Goal: Information Seeking & Learning: Learn about a topic

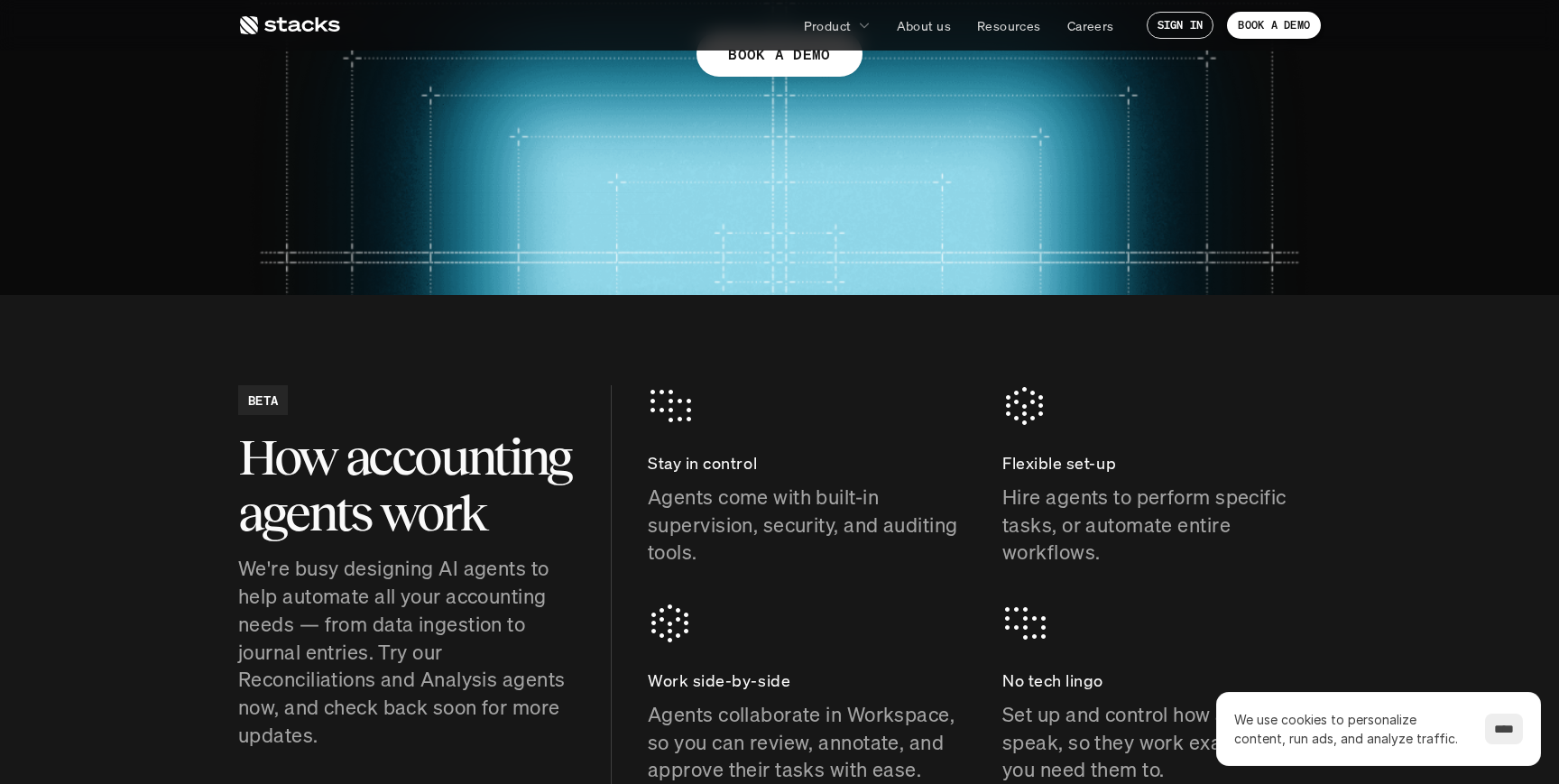
scroll to position [462, 0]
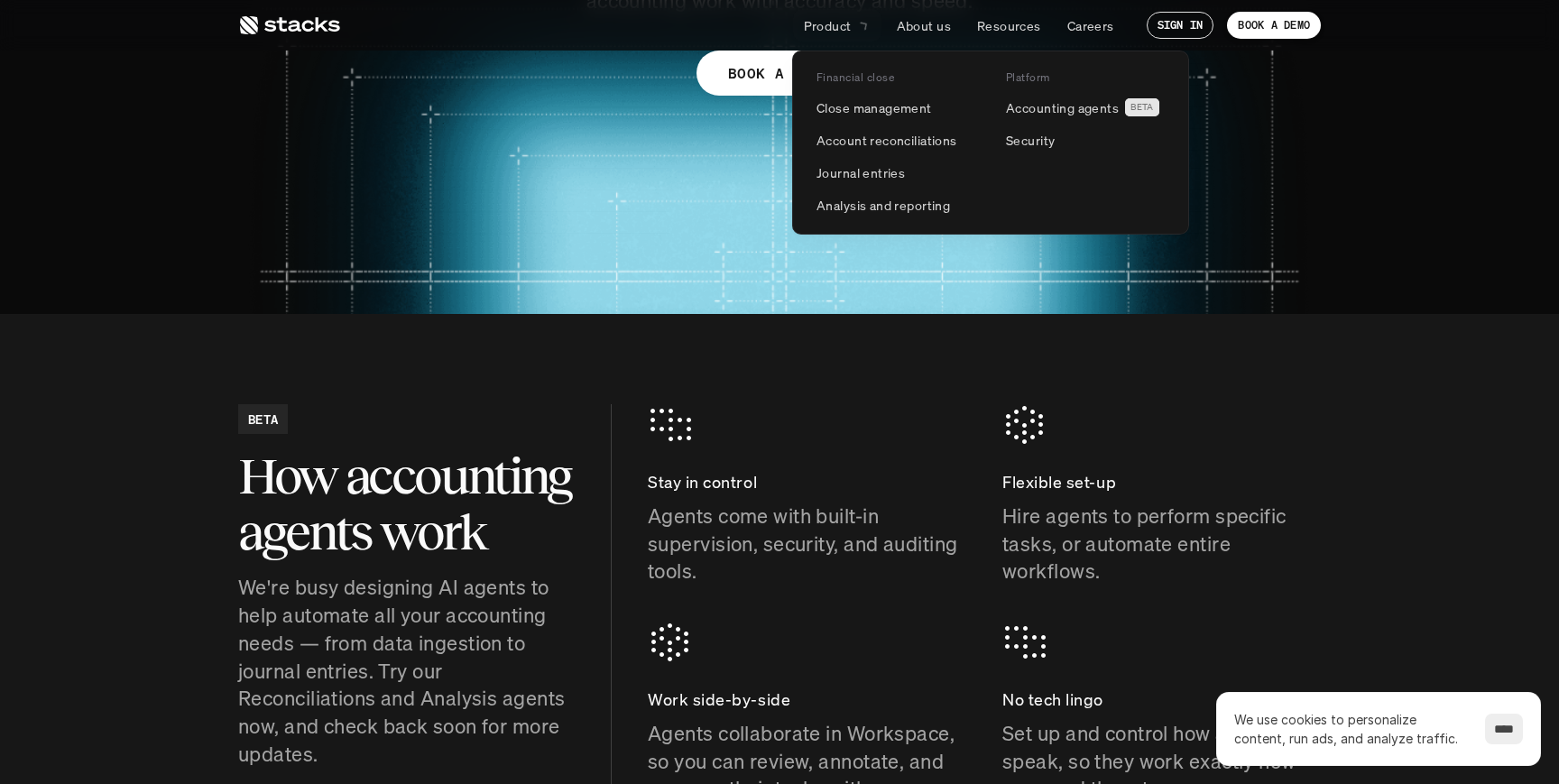
click at [836, 17] on p "Product" at bounding box center [828, 26] width 48 height 19
click at [865, 105] on p "Close management" at bounding box center [874, 108] width 116 height 19
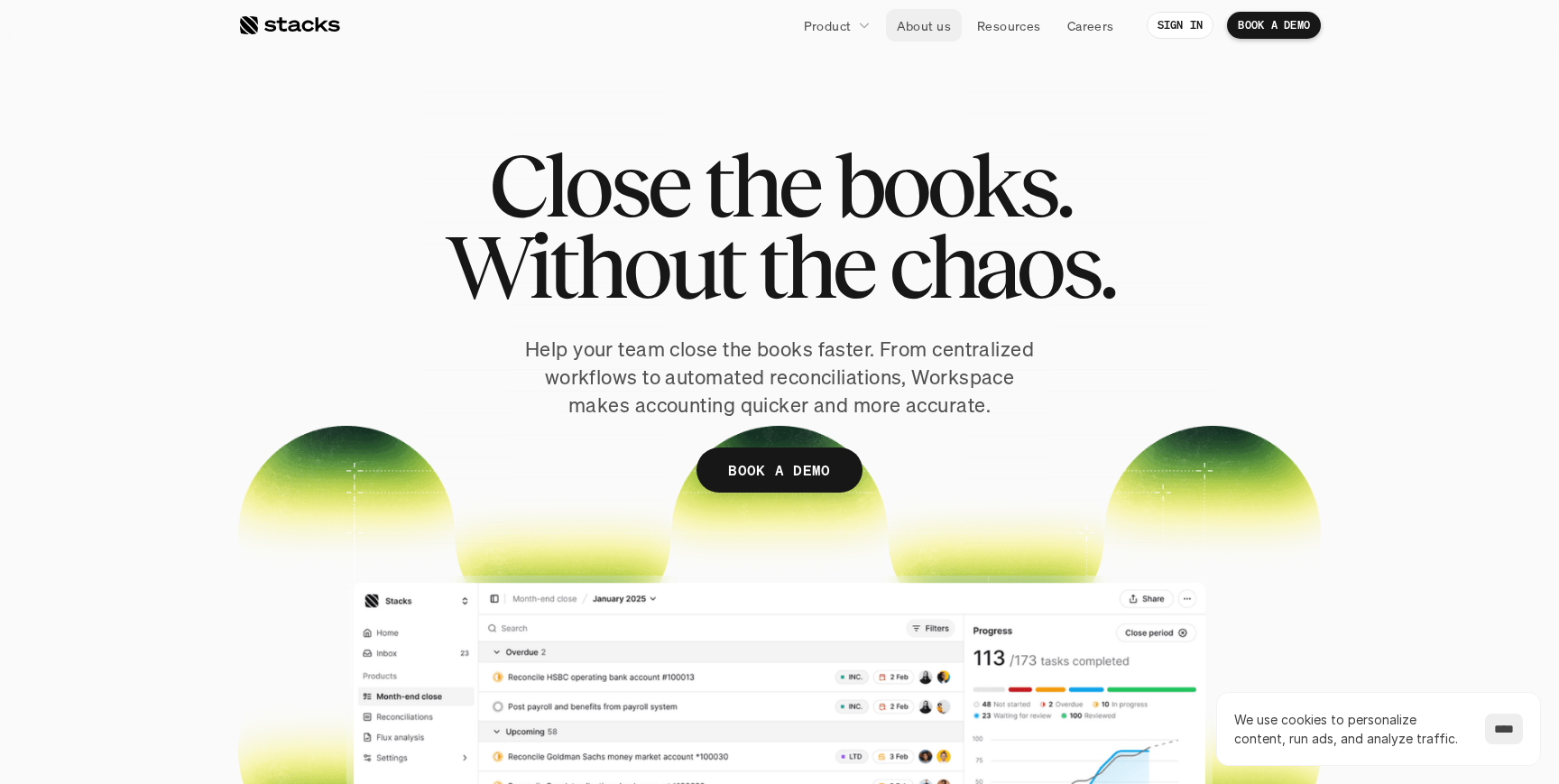
click at [928, 25] on p "About us" at bounding box center [924, 26] width 55 height 19
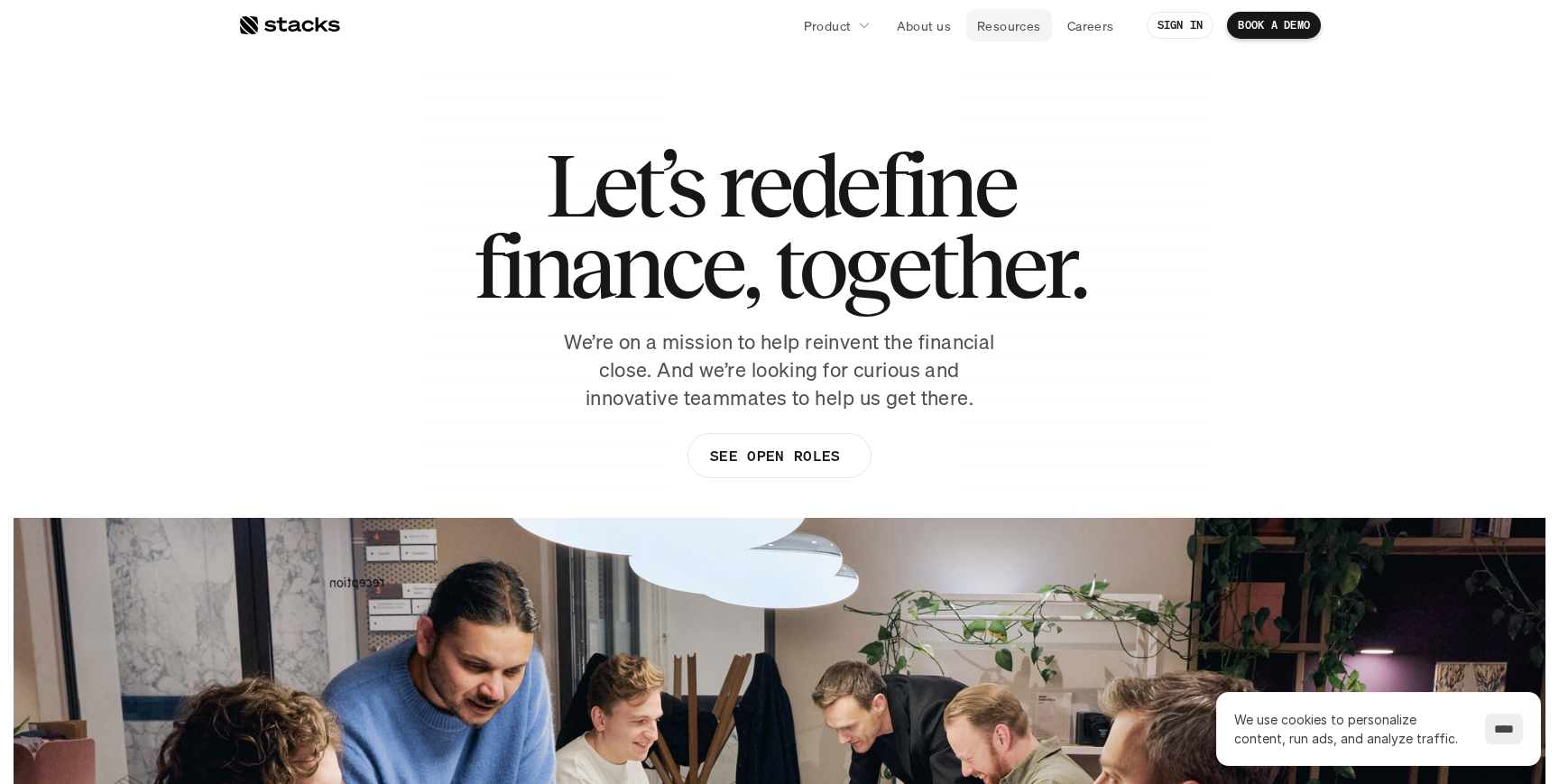
click at [1002, 27] on p "Resources" at bounding box center [1009, 26] width 64 height 19
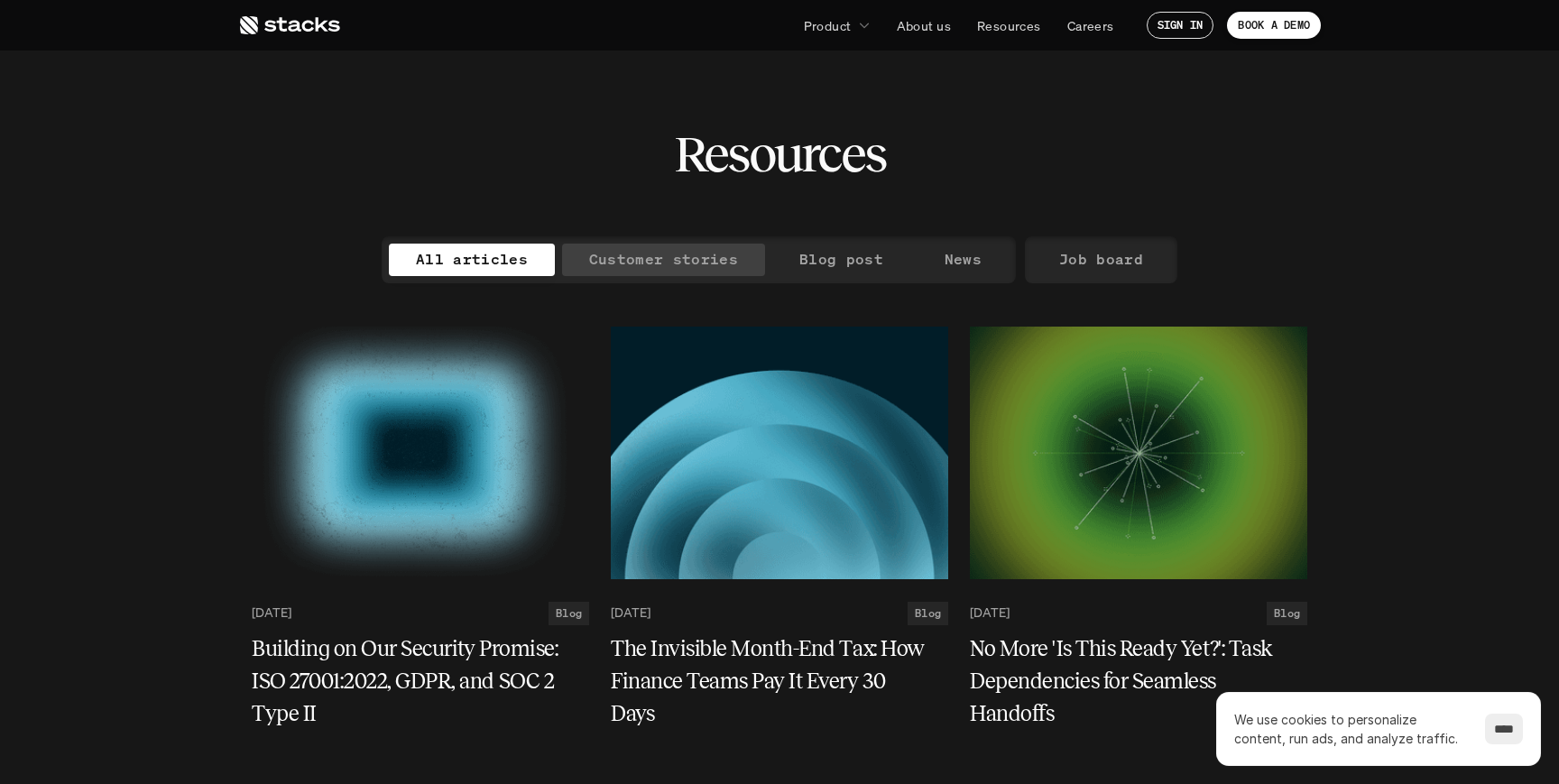
click at [676, 262] on p "Customer stories" at bounding box center [664, 259] width 149 height 26
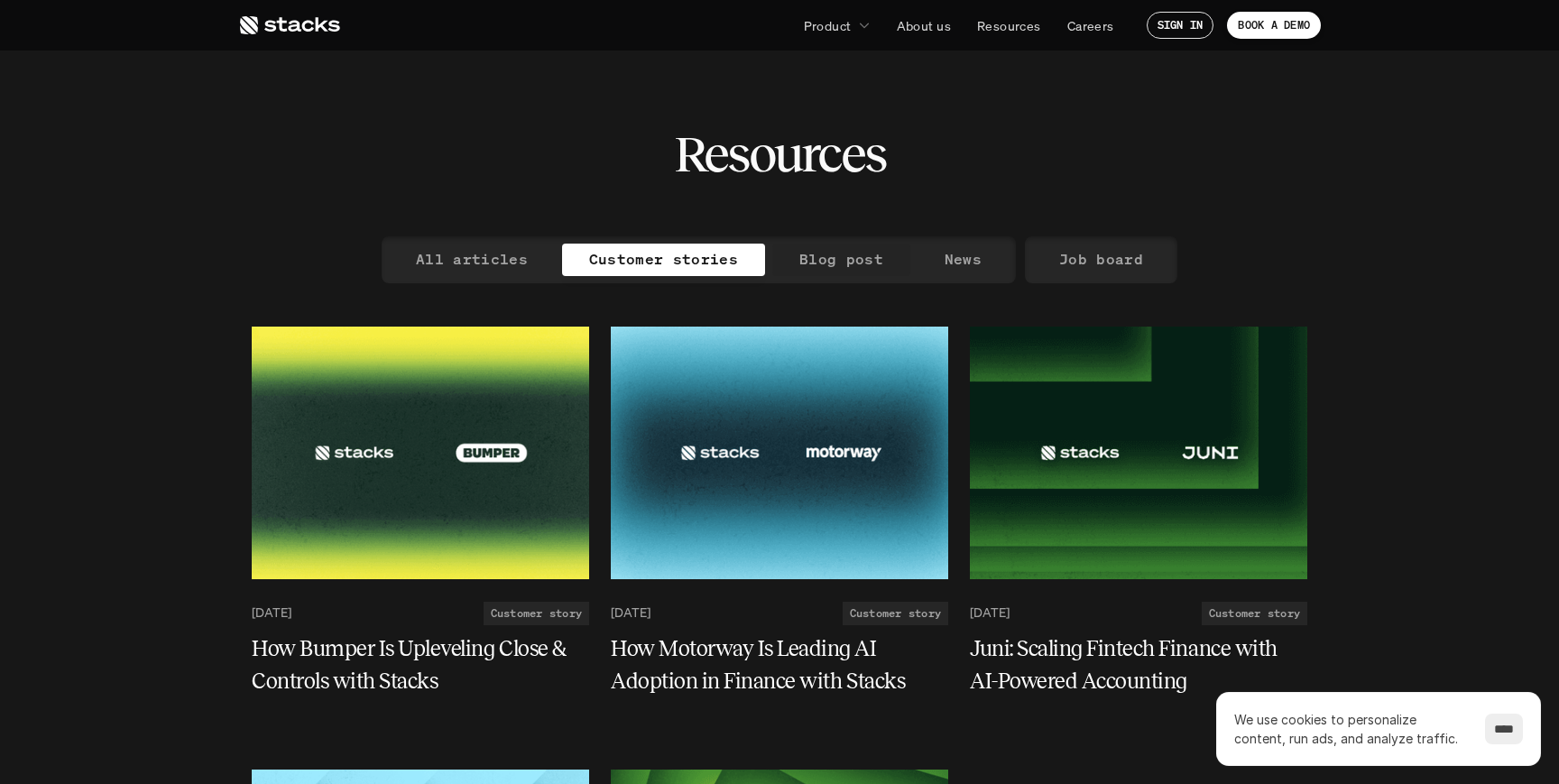
click at [823, 257] on p "Blog post" at bounding box center [842, 259] width 84 height 26
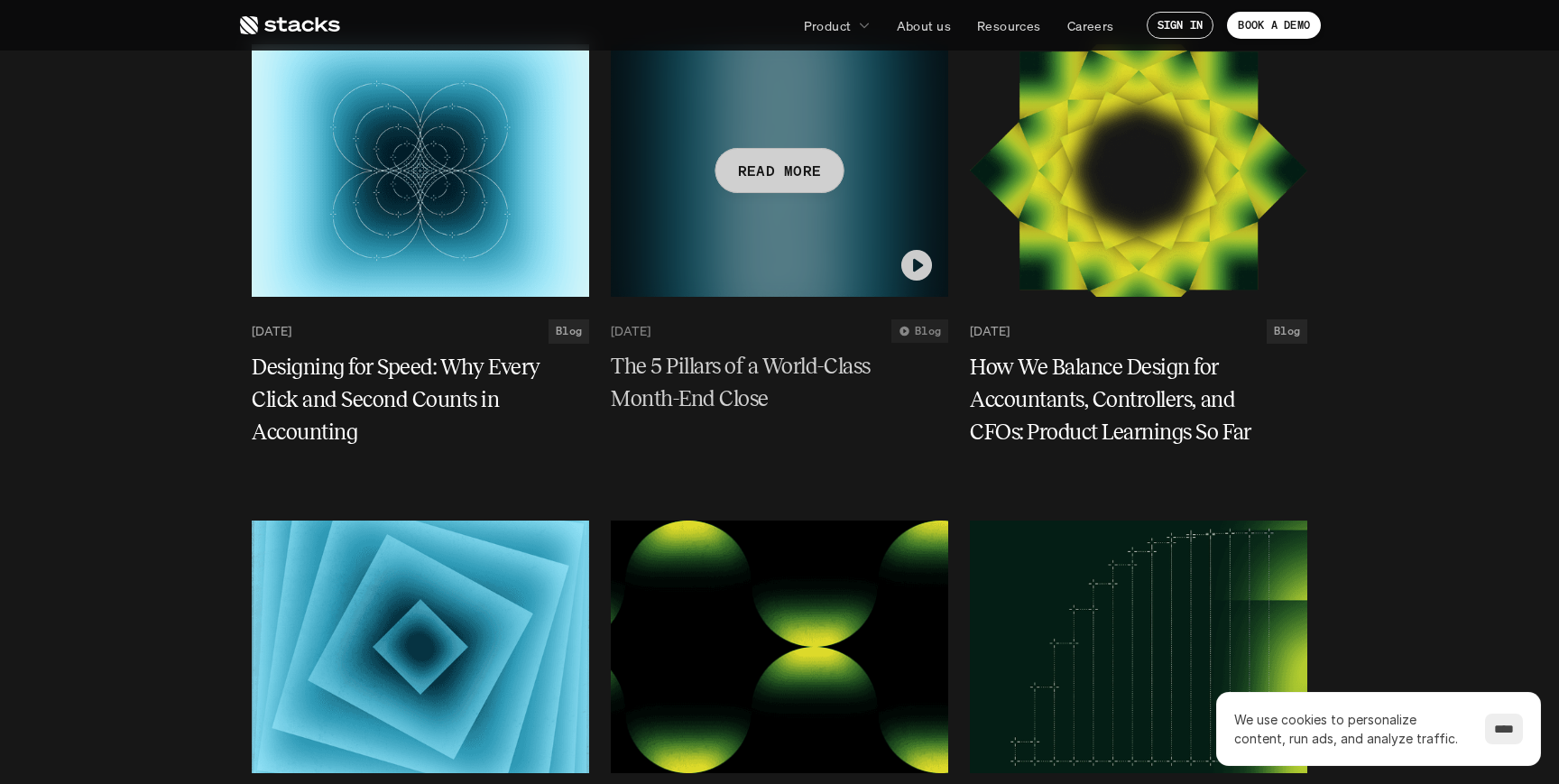
scroll to position [1235, 0]
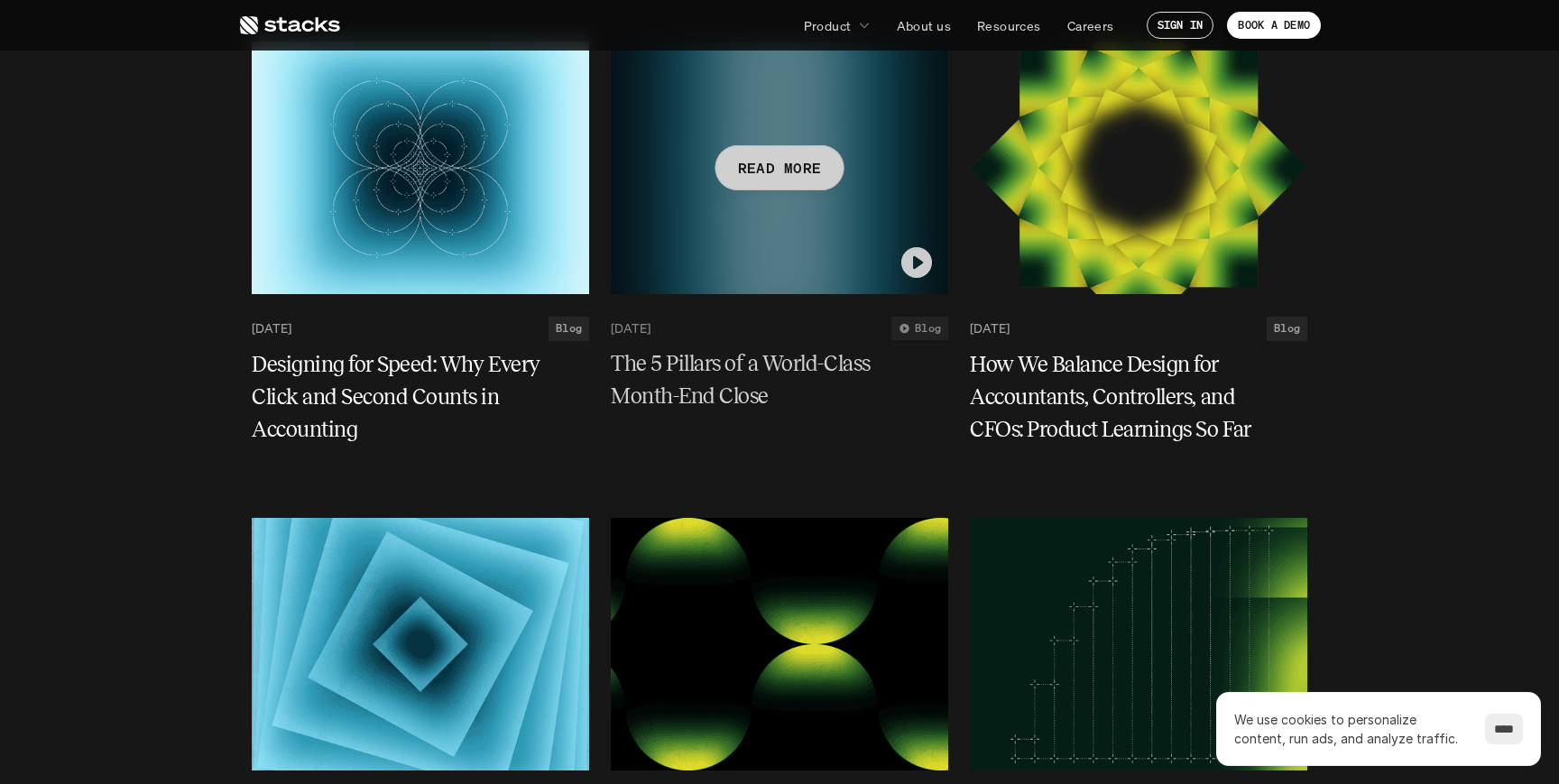
click at [715, 360] on h5 "The 5 Pillars of a World-Class Month-End Close" at bounding box center [769, 381] width 316 height 65
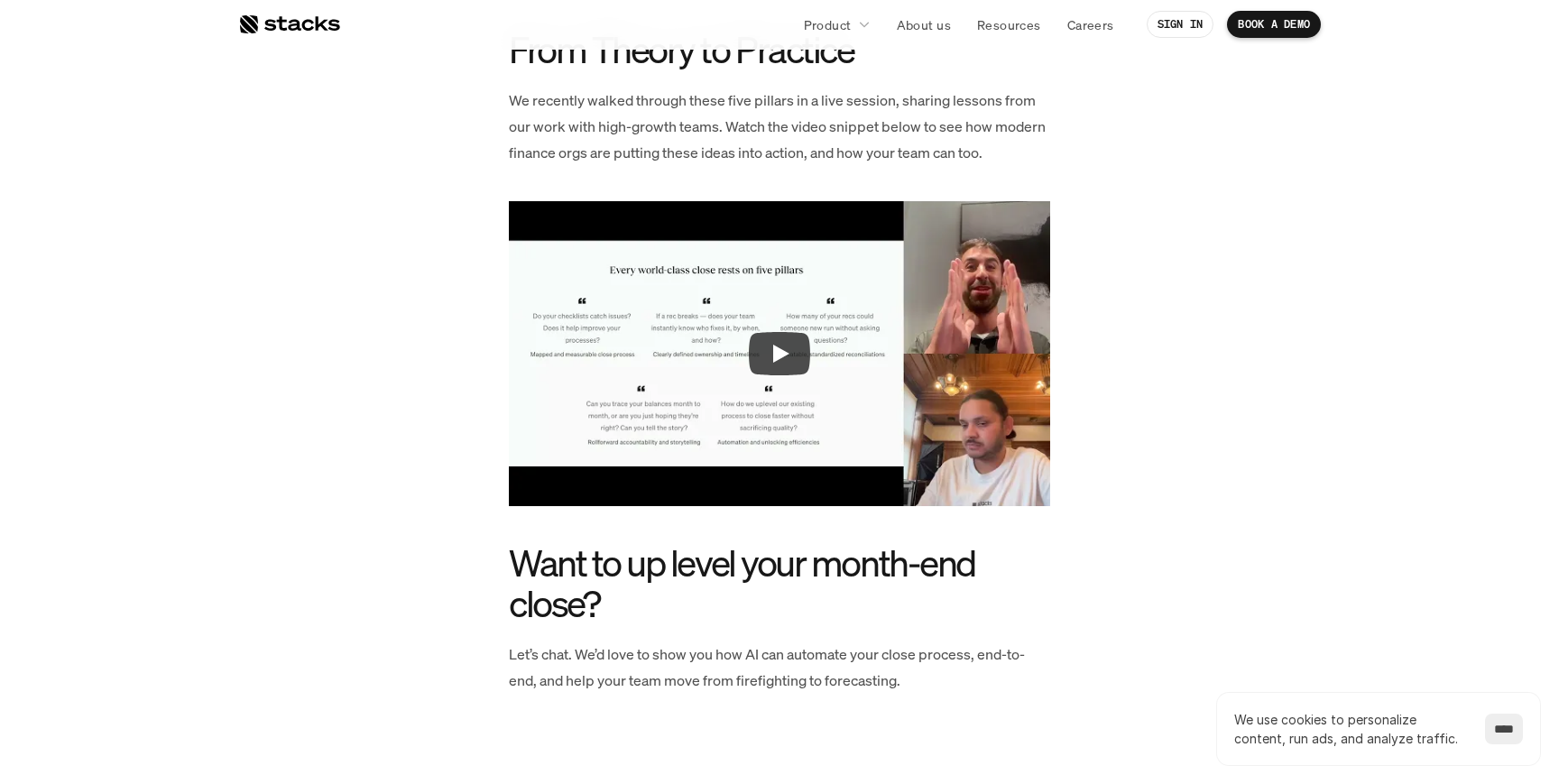
scroll to position [2959, 0]
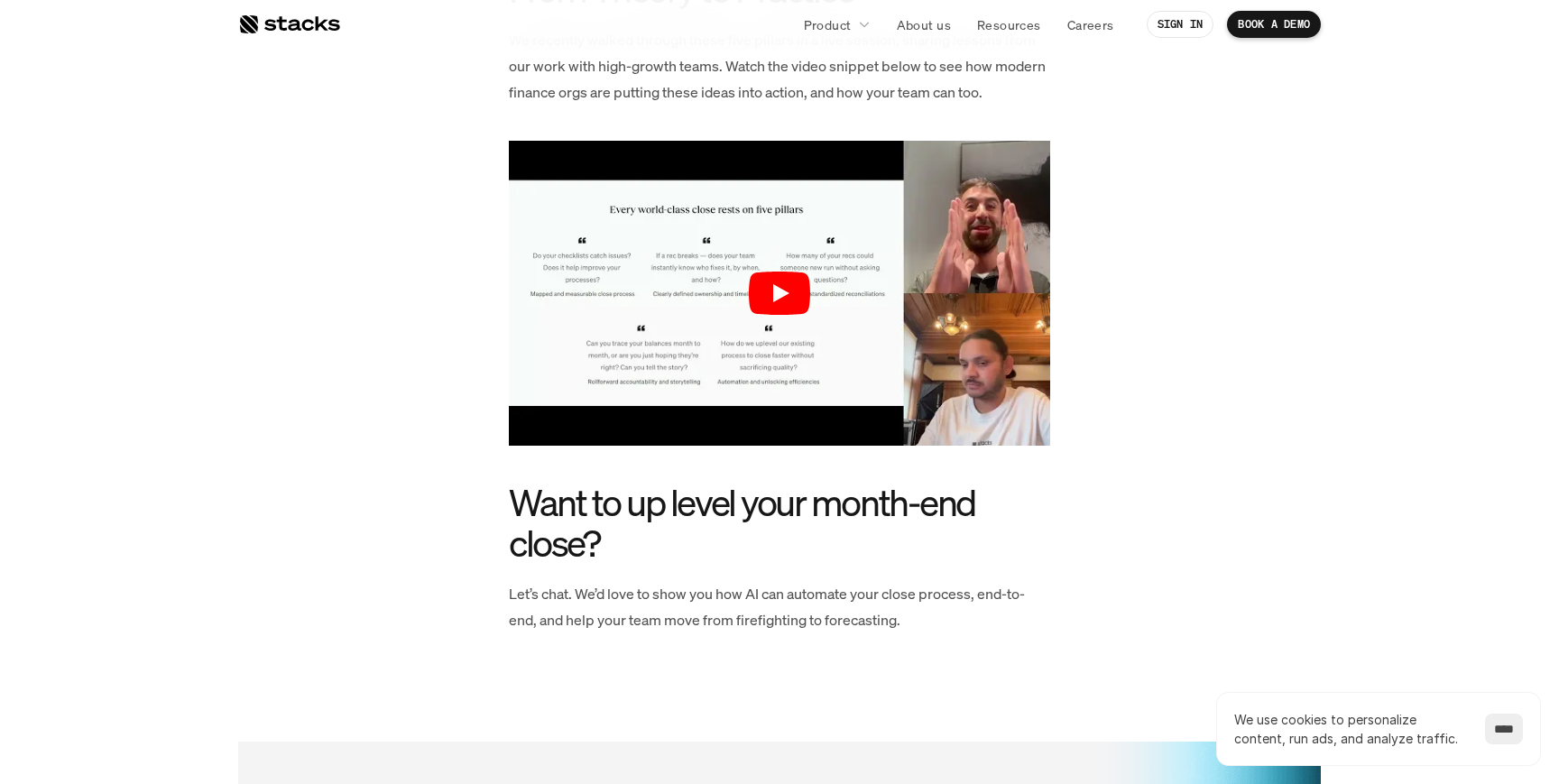
click at [795, 292] on icon "Play" at bounding box center [780, 293] width 61 height 43
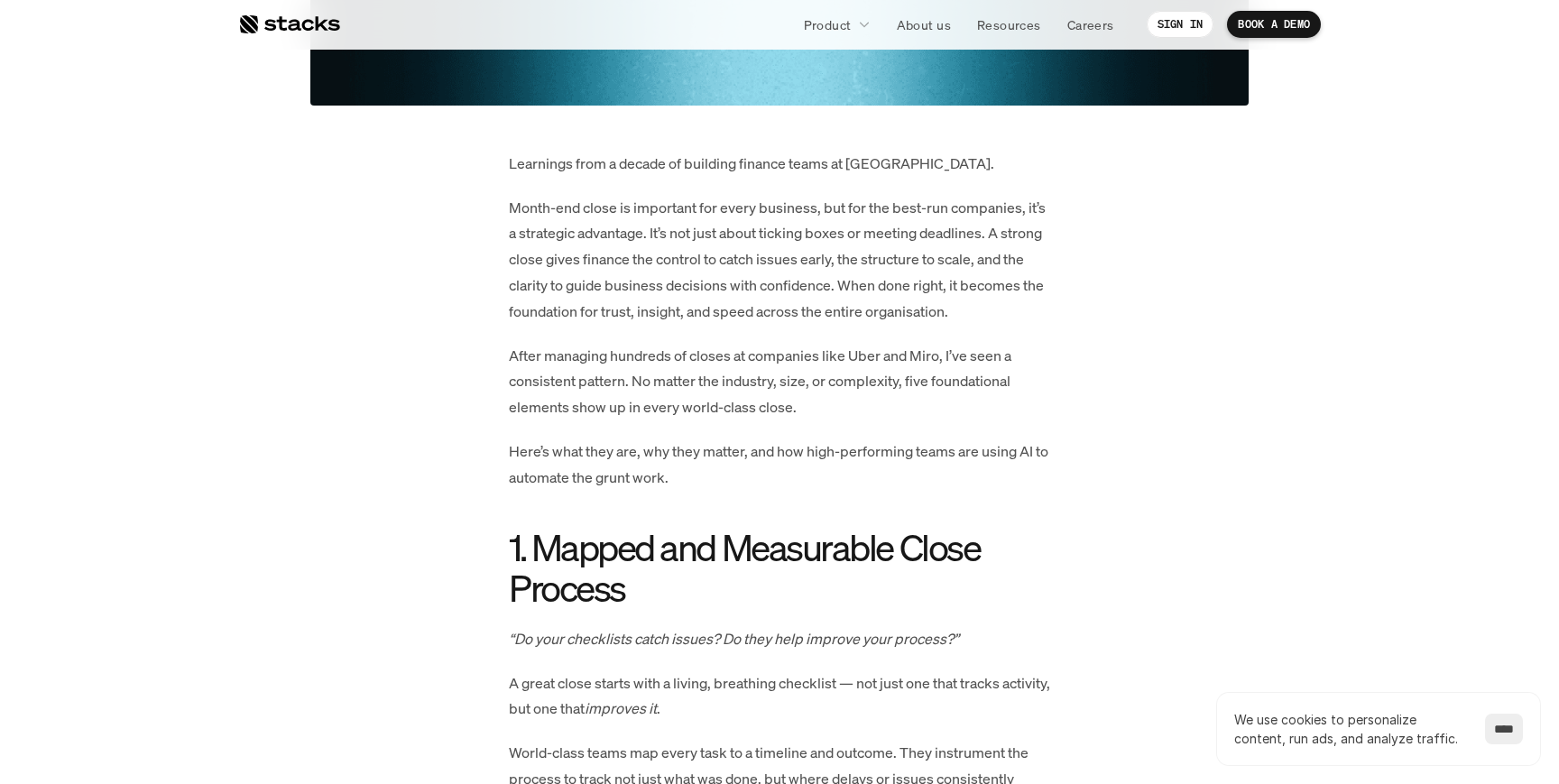
scroll to position [0, 0]
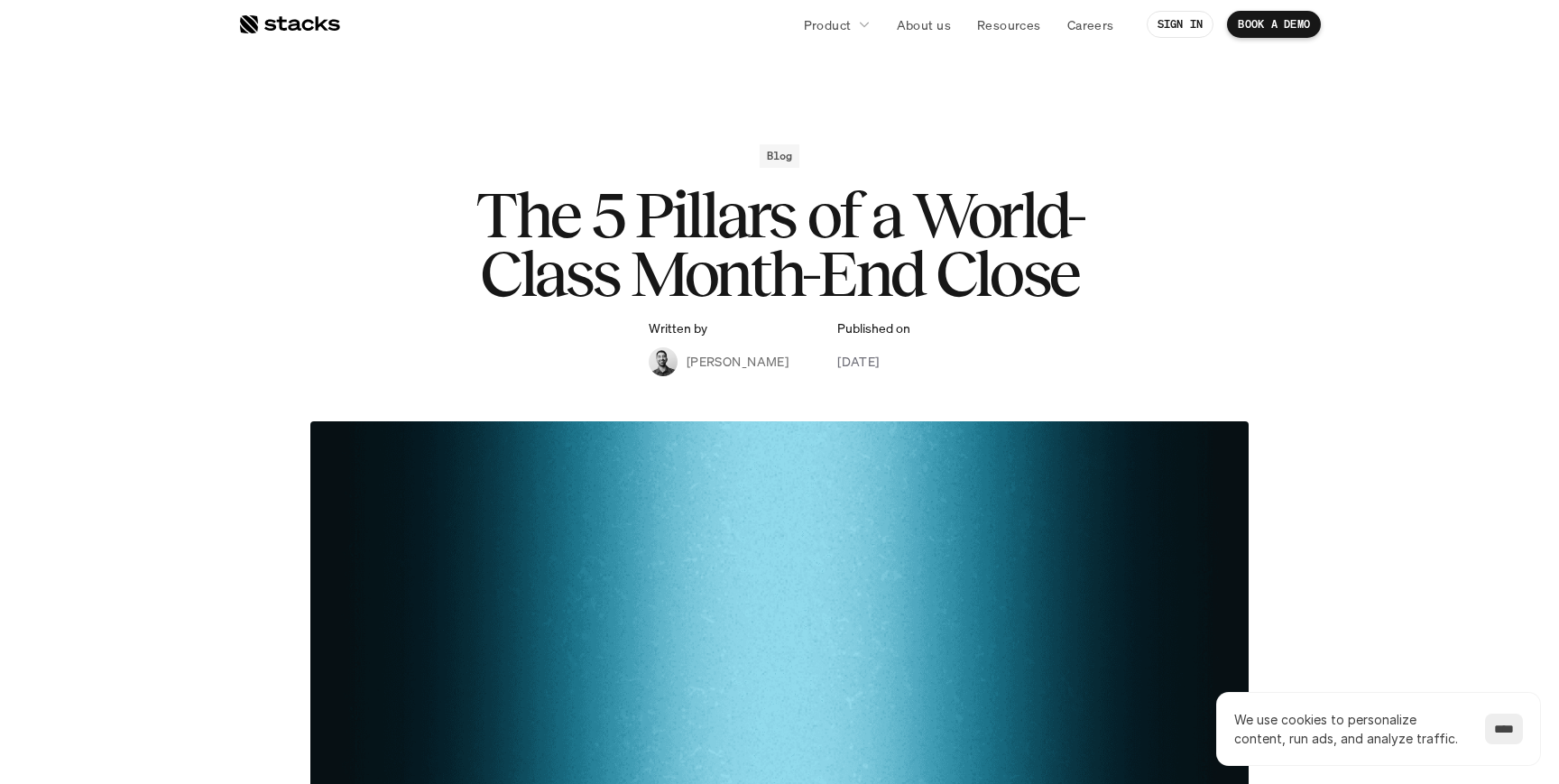
click at [705, 363] on p "[PERSON_NAME]" at bounding box center [737, 361] width 102 height 19
click at [709, 361] on p "[PERSON_NAME]" at bounding box center [737, 361] width 102 height 19
click at [992, 28] on p "Resources" at bounding box center [1009, 25] width 64 height 19
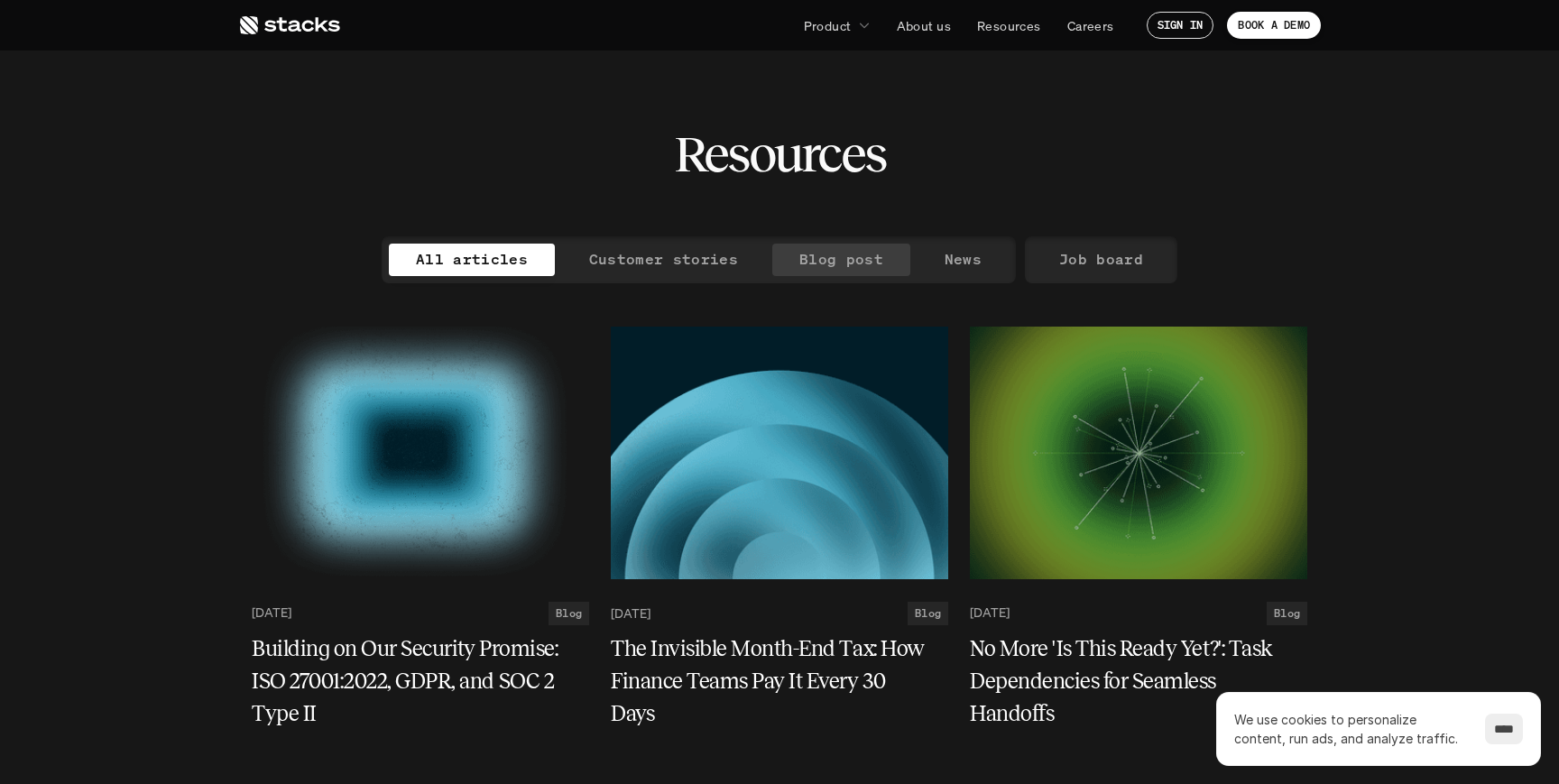
click at [812, 253] on p "Blog post" at bounding box center [842, 259] width 84 height 26
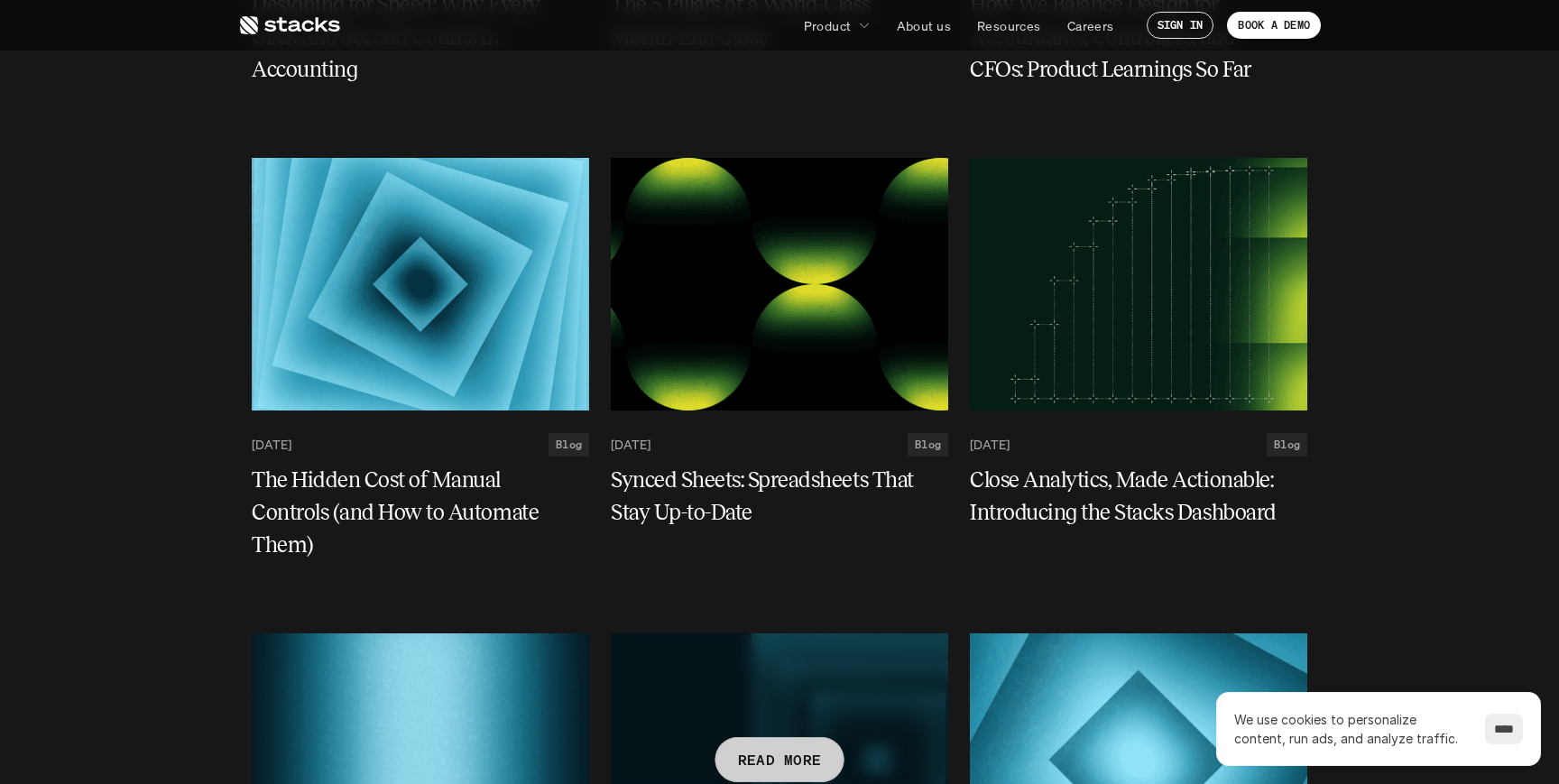
scroll to position [1592, 0]
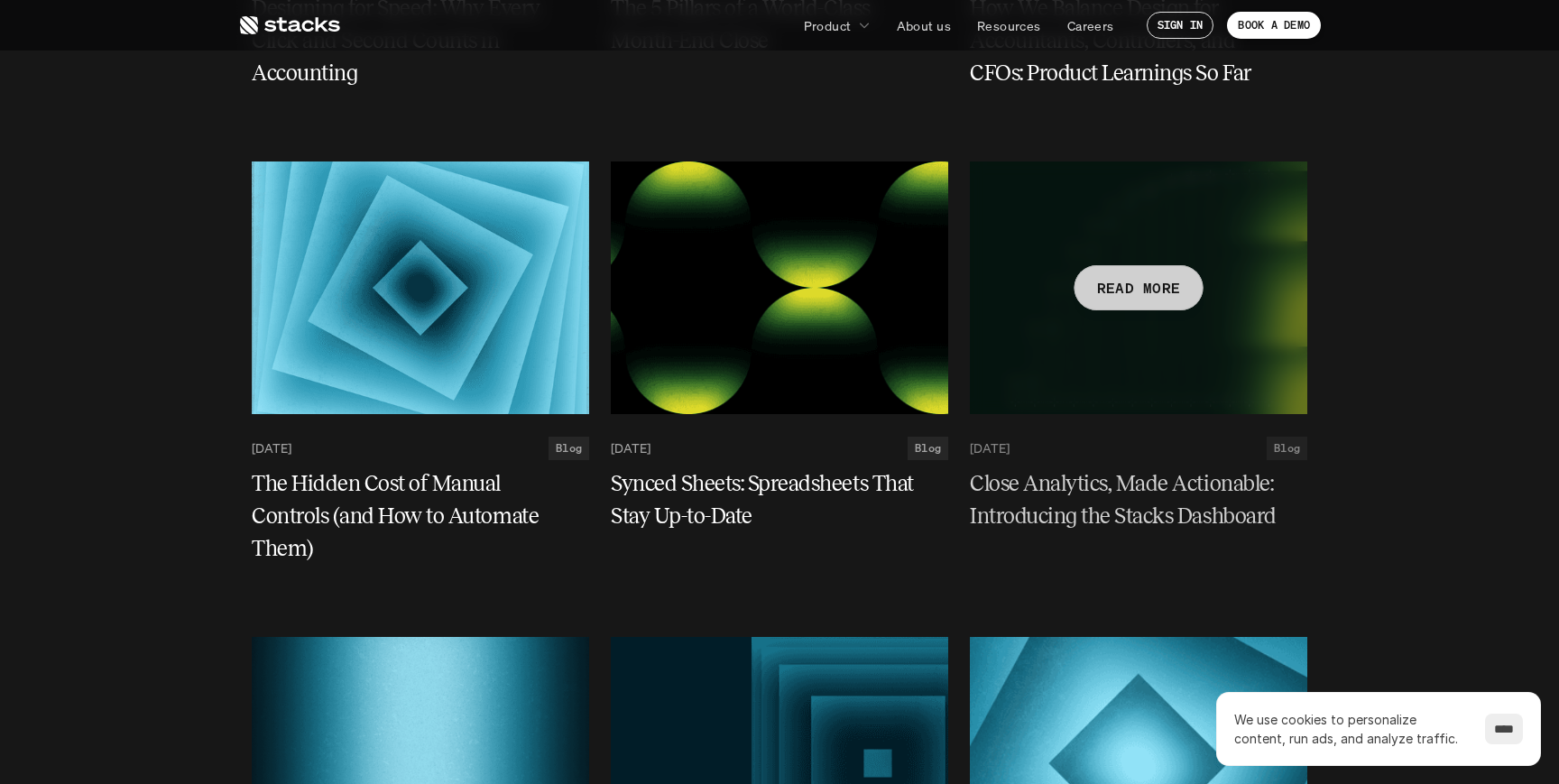
click at [1087, 494] on h5 "Close Analytics, Made Actionable: Introducing the Stacks Dashboard" at bounding box center [1128, 500] width 316 height 65
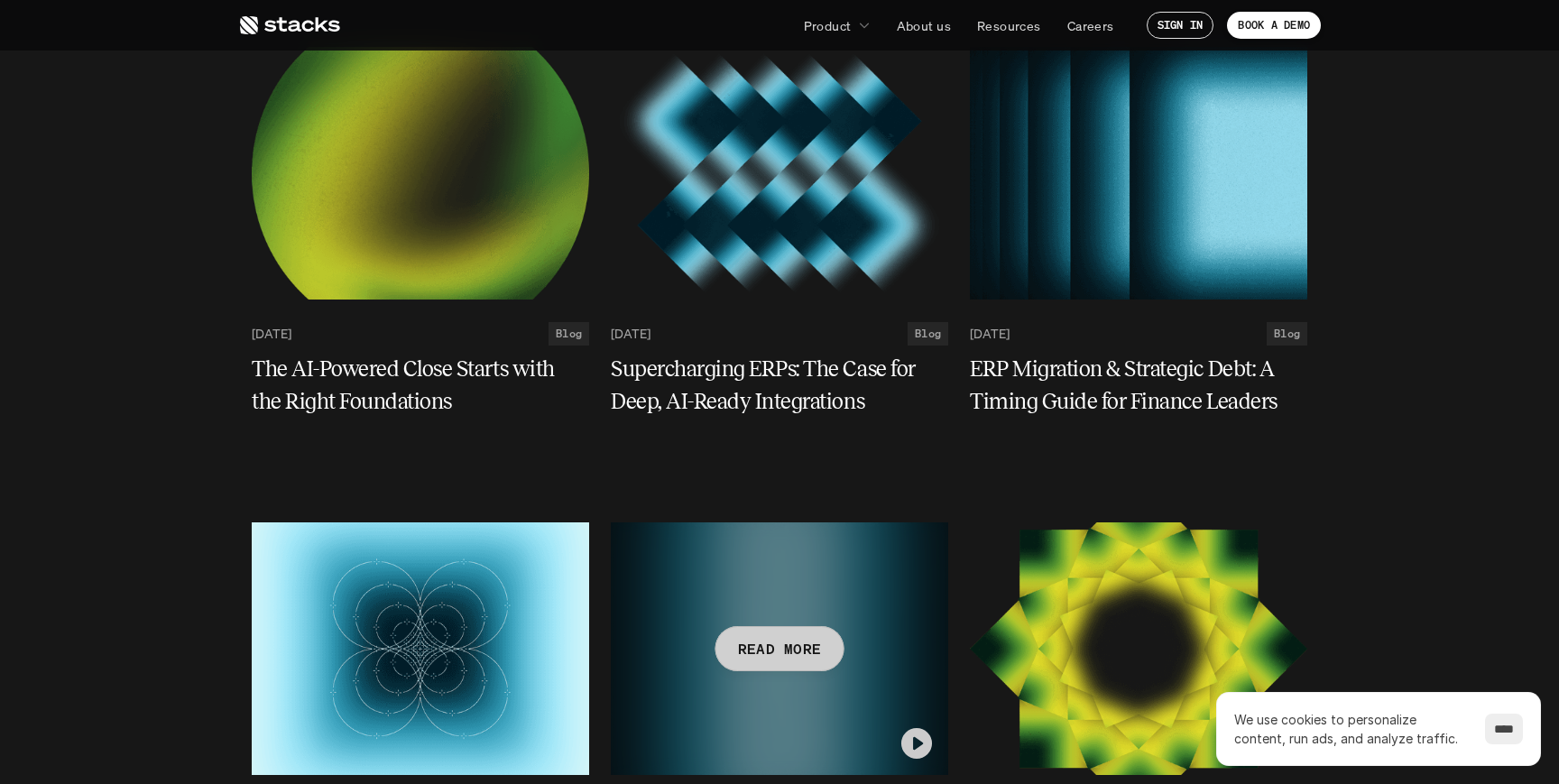
scroll to position [748, 0]
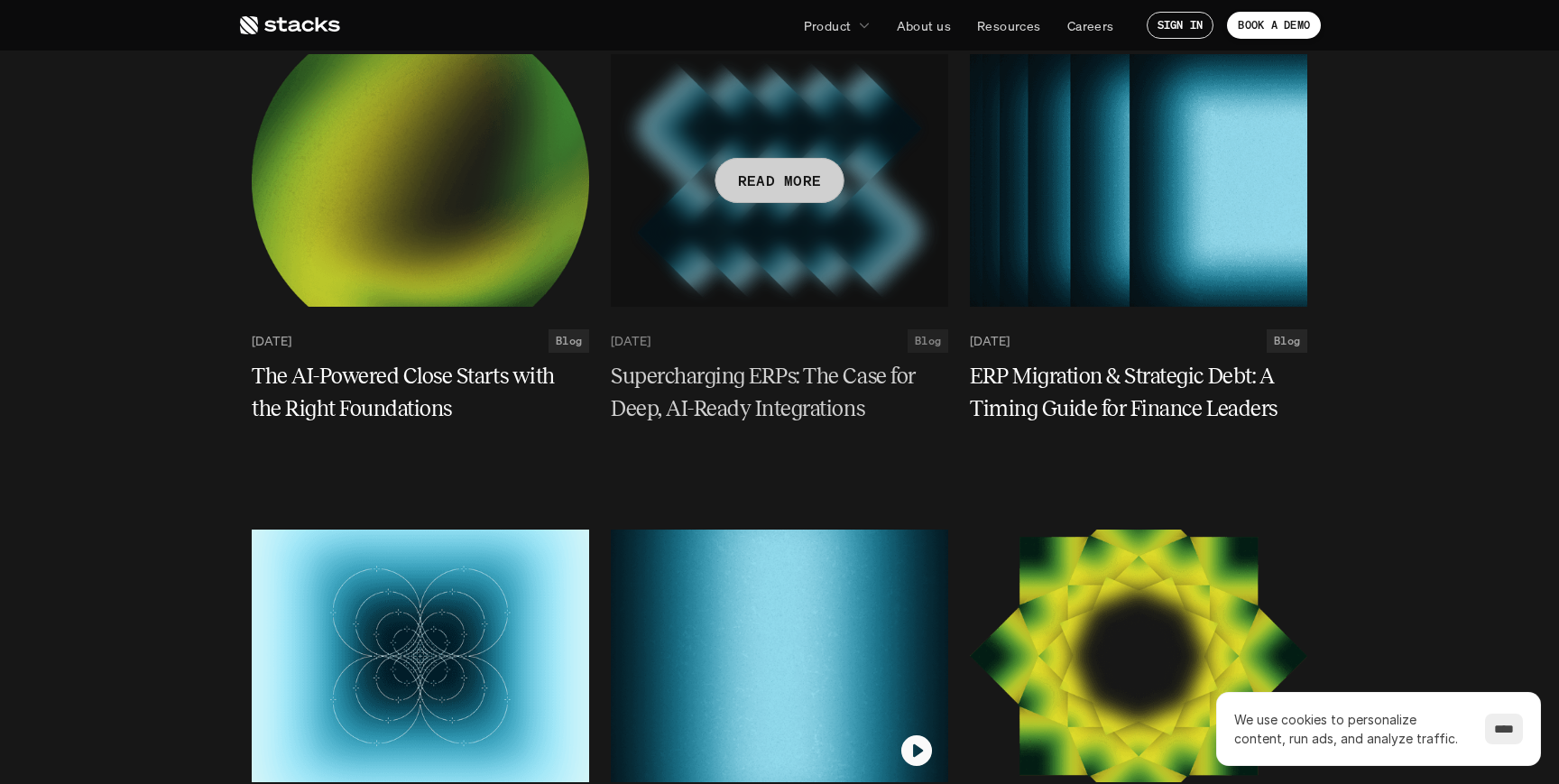
click at [754, 375] on h5 "Supercharging ERPs: The Case for Deep, AI-Ready Integrations" at bounding box center [769, 392] width 316 height 65
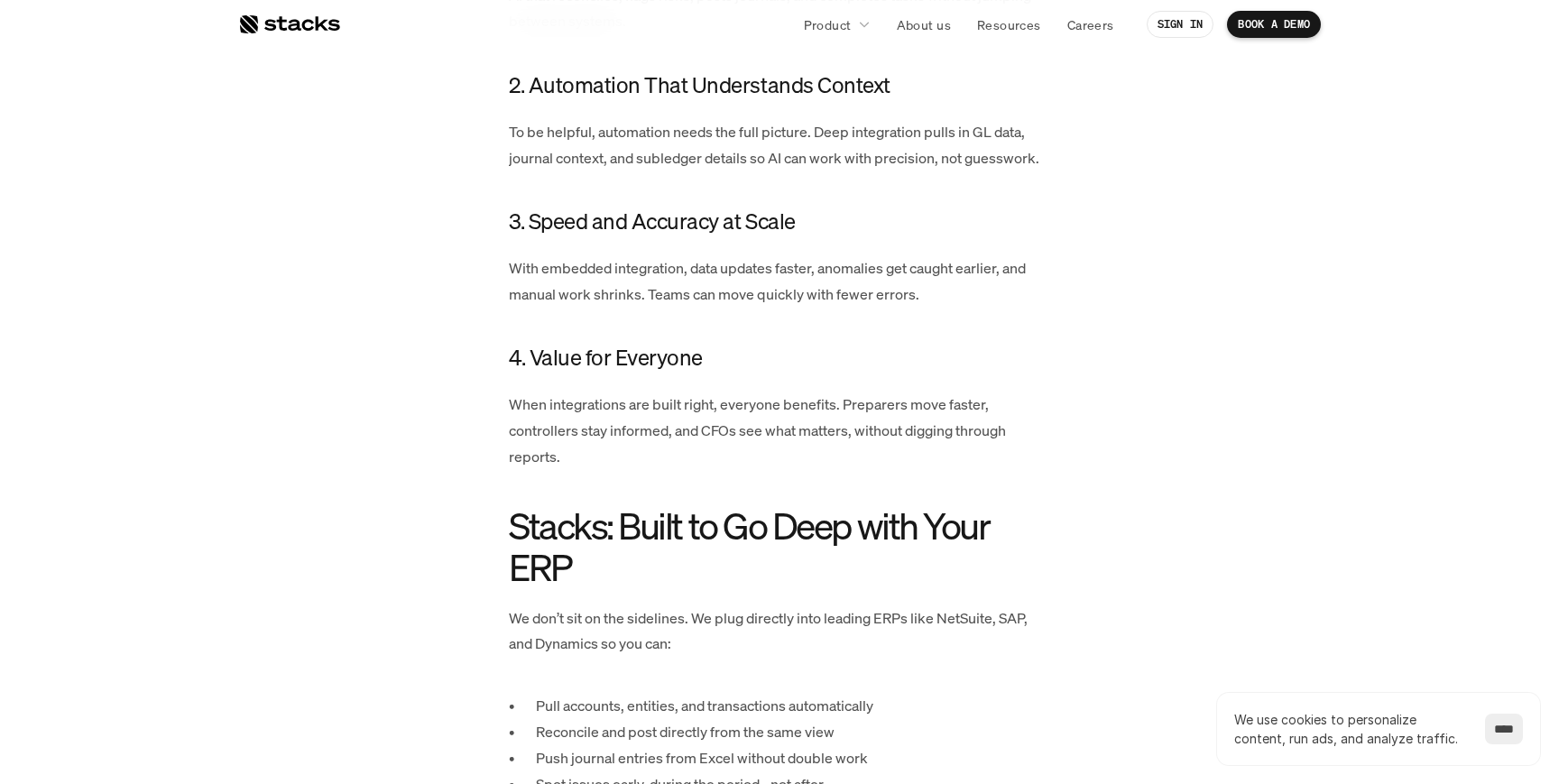
scroll to position [1718, 0]
drag, startPoint x: 783, startPoint y: 598, endPoint x: 794, endPoint y: 597, distance: 11.0
click at [794, 597] on div "Strong ERP connections go beyond basic syncing. They lay the foundation for int…" at bounding box center [780, 344] width 541 height 2281
drag, startPoint x: 794, startPoint y: 597, endPoint x: 783, endPoint y: 597, distance: 11.0
click at [783, 597] on div "Strong ERP connections go beyond basic syncing. They lay the foundation for int…" at bounding box center [780, 344] width 541 height 2281
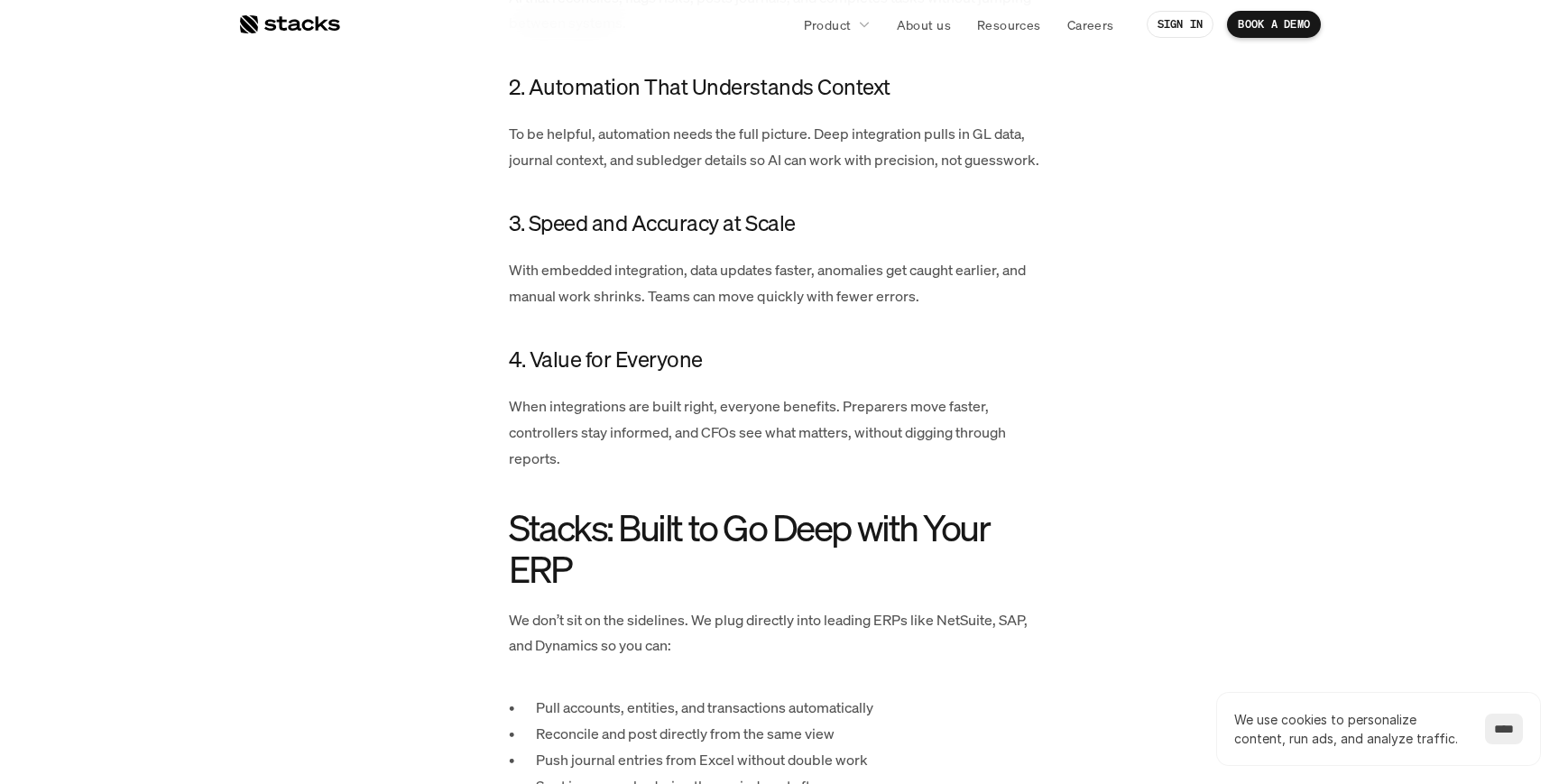
click at [783, 597] on div "Strong ERP connections go beyond basic syncing. They lay the foundation for int…" at bounding box center [780, 344] width 541 height 2281
